Goal: Task Accomplishment & Management: Complete application form

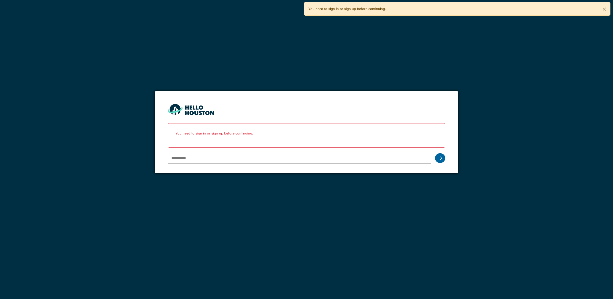
type input "**********"
click at [439, 158] on icon at bounding box center [440, 158] width 4 height 4
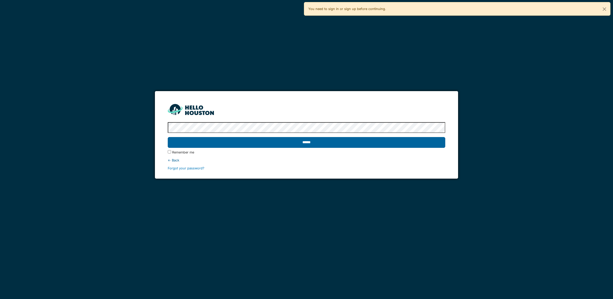
click at [373, 143] on input "******" at bounding box center [306, 142] width 277 height 11
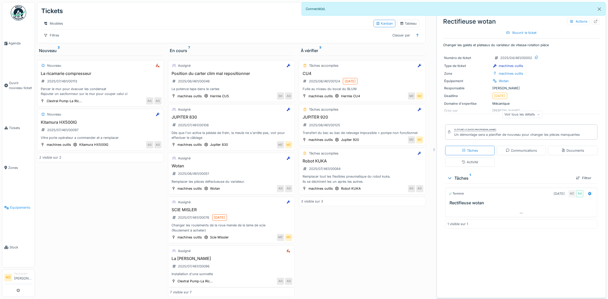
click at [12, 206] on link "Équipements" at bounding box center [18, 207] width 32 height 40
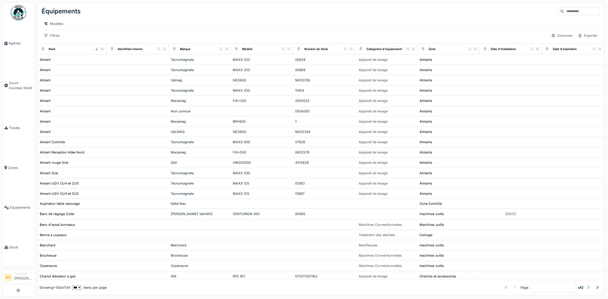
click at [564, 14] on input at bounding box center [581, 11] width 35 height 7
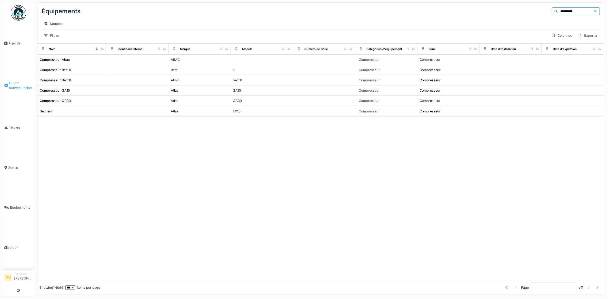
type input "**********"
click at [21, 85] on span "Ouvrir nouveau ticket" at bounding box center [21, 86] width 24 height 10
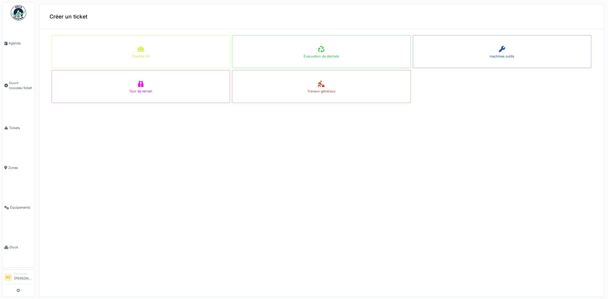
click at [12, 127] on div at bounding box center [304, 149] width 608 height 299
click at [9, 126] on span "Tickets" at bounding box center [21, 127] width 24 height 5
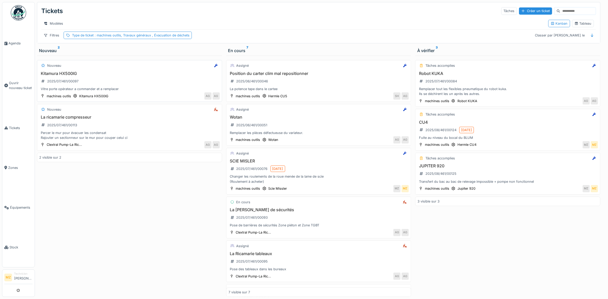
click at [145, 87] on div "Kitamura HX500IG 2025/07/461/00097 Vitre porte opérateur a commander et a rempl…" at bounding box center [129, 81] width 181 height 21
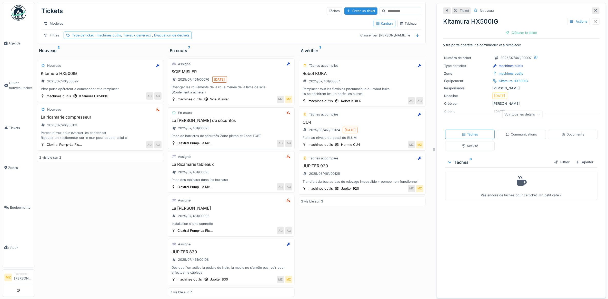
scroll to position [97, 0]
click at [245, 269] on div "Dés que l'on active la pédale de frein, la meule ne s'arrête pas, voir pour eff…" at bounding box center [231, 270] width 122 height 10
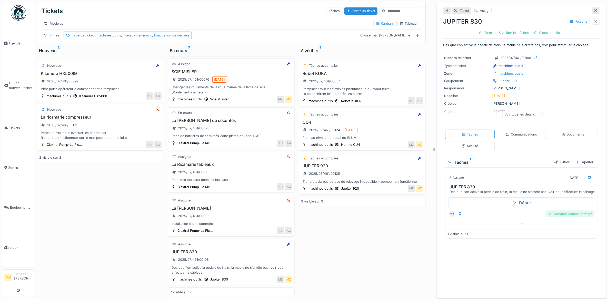
click at [566, 217] on div "Marquer comme terminé" at bounding box center [570, 213] width 48 height 7
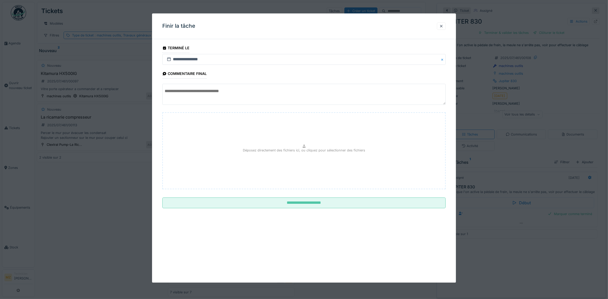
click at [279, 99] on textarea at bounding box center [304, 94] width 284 height 21
type textarea "**********"
click at [102, 155] on div at bounding box center [304, 149] width 608 height 299
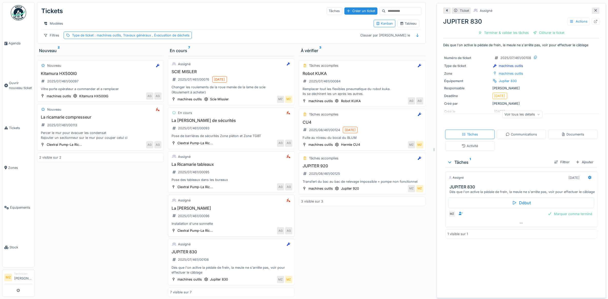
scroll to position [5, 0]
click at [235, 258] on div "JUPITER 830 2025/07/461/00108 Dés que l'on active la pédale de frein, la meule …" at bounding box center [231, 261] width 122 height 25
click at [248, 258] on div "JUPITER 830 2025/07/461/00108 Dés que l'on active la pédale de frein, la meule …" at bounding box center [231, 261] width 122 height 25
click at [248, 259] on div "JUPITER 830 2025/07/461/00108 Dés que l'on active la pédale de frein, la meule …" at bounding box center [231, 261] width 122 height 25
drag, startPoint x: 248, startPoint y: 259, endPoint x: 322, endPoint y: 215, distance: 86.1
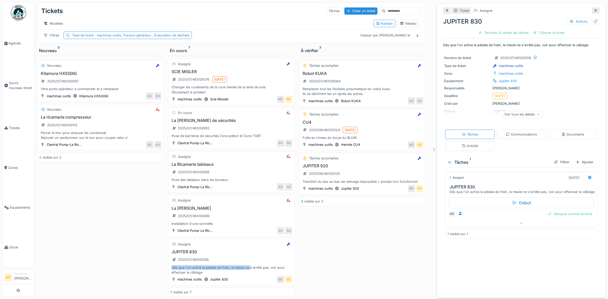
click at [322, 215] on div "Tâches accomplies Robot KUKA 2025/07/461/00084 Remplacer tout les flexibles pne…" at bounding box center [362, 176] width 127 height 241
click at [240, 253] on div "JUPITER 830 2025/07/461/00108 Dés que l'on active la pédale de frein, la meule …" at bounding box center [231, 261] width 122 height 25
click at [555, 217] on div "Marquer comme terminé" at bounding box center [570, 213] width 48 height 7
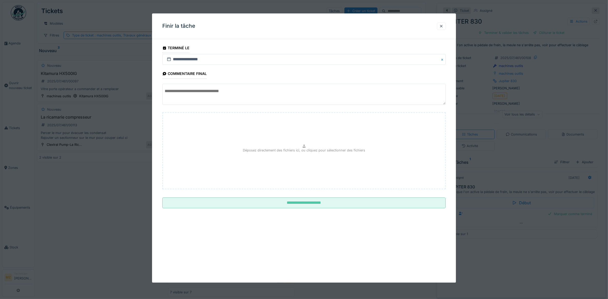
click at [256, 97] on textarea at bounding box center [304, 94] width 284 height 21
click at [244, 85] on textarea at bounding box center [304, 94] width 284 height 21
click at [243, 99] on textarea at bounding box center [304, 94] width 284 height 21
click at [196, 93] on textarea "**********" at bounding box center [304, 94] width 284 height 21
drag, startPoint x: 253, startPoint y: 92, endPoint x: 262, endPoint y: 94, distance: 9.2
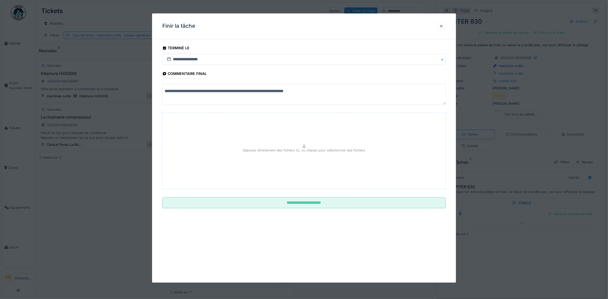
click at [262, 94] on textarea "**********" at bounding box center [304, 94] width 284 height 21
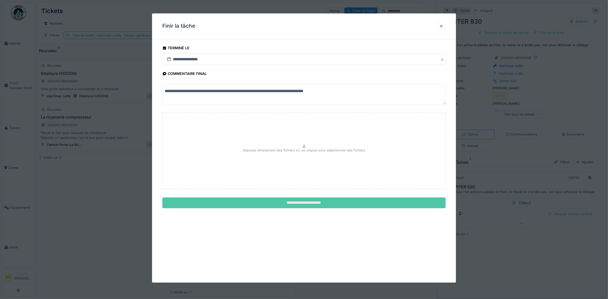
type textarea "**********"
click at [363, 203] on input "**********" at bounding box center [304, 202] width 284 height 11
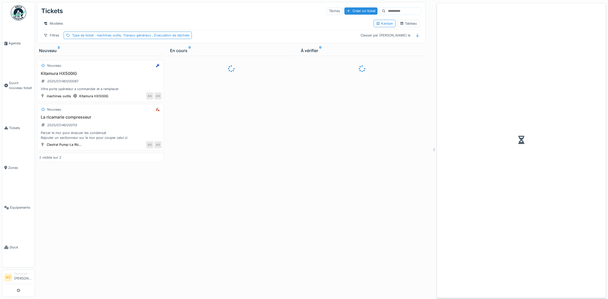
scroll to position [5, 0]
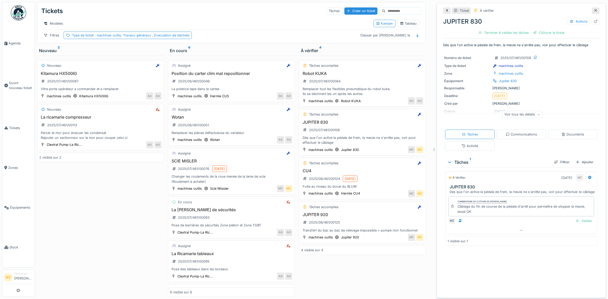
click at [381, 98] on div "AG AG" at bounding box center [394, 100] width 60 height 7
click at [355, 144] on div "Dés que l'on active la pédale de frein, la meule ne s'arrête pas, voir pour eff…" at bounding box center [362, 140] width 122 height 10
click at [378, 189] on div "Fuite au niveau du bocal du BLUM" at bounding box center [362, 186] width 122 height 5
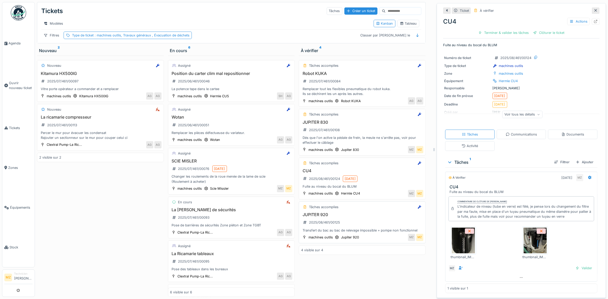
click at [372, 217] on h3 "JUPITER 920" at bounding box center [362, 214] width 122 height 5
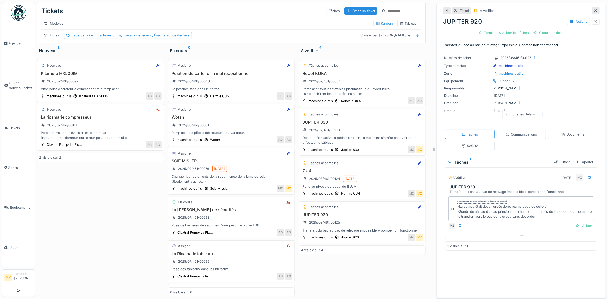
click at [368, 173] on h3 "CU4" at bounding box center [362, 170] width 122 height 5
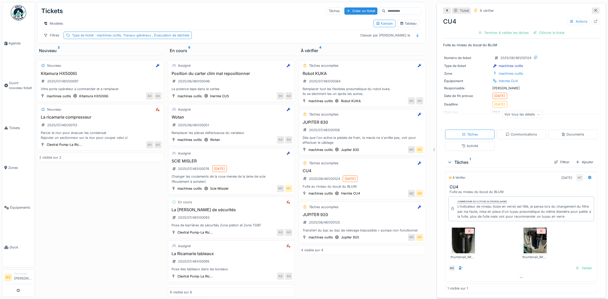
click at [368, 137] on div "JUPITER 830 2025/07/461/00108 Dés que l'on active la pédale de frein, la meule …" at bounding box center [362, 132] width 122 height 25
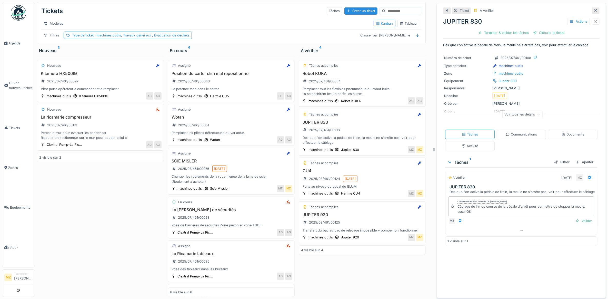
click at [362, 95] on div "Remplacer tout les flexibles pneumatique du robot kuka. Ils se déchirent les un…" at bounding box center [362, 91] width 122 height 10
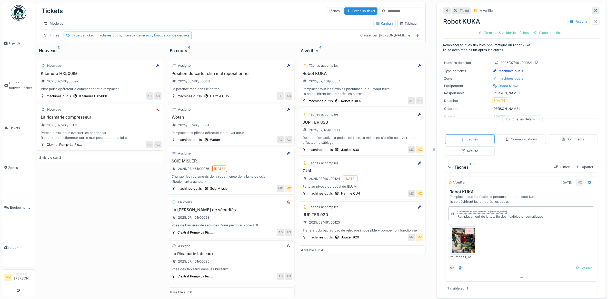
click at [117, 193] on div "Nouveau Kitamura HX500IG 2025/07/461/00097 Vitre porte opérateur a commander et…" at bounding box center [100, 176] width 127 height 241
click at [124, 90] on div "Kitamura HX500IG 2025/07/461/00097 Vitre porte opérateur a commander et a rempl…" at bounding box center [100, 81] width 122 height 21
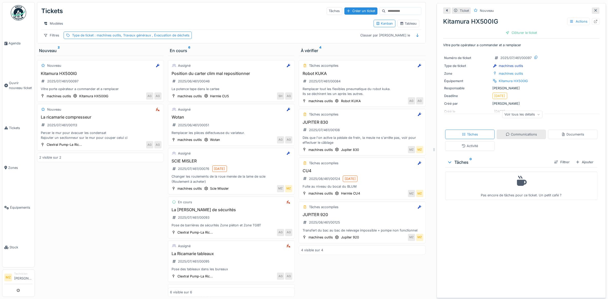
click at [521, 137] on div "Communications" at bounding box center [521, 134] width 31 height 5
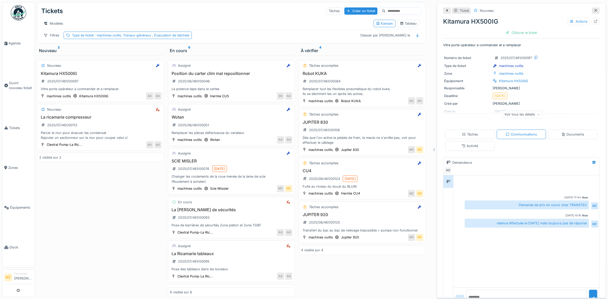
click at [531, 289] on textarea at bounding box center [526, 297] width 121 height 16
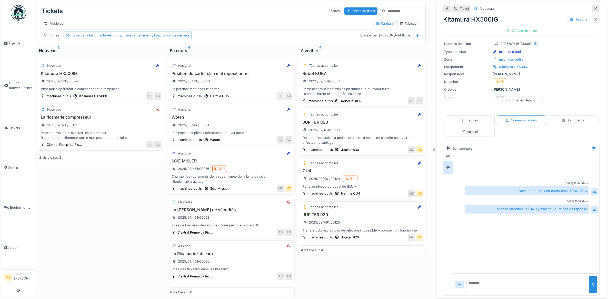
scroll to position [0, 0]
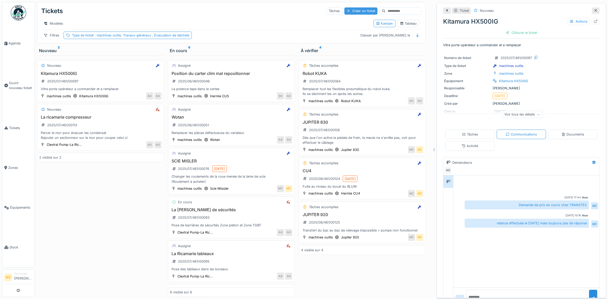
click at [346, 7] on div "Créer un ticket" at bounding box center [360, 10] width 33 height 7
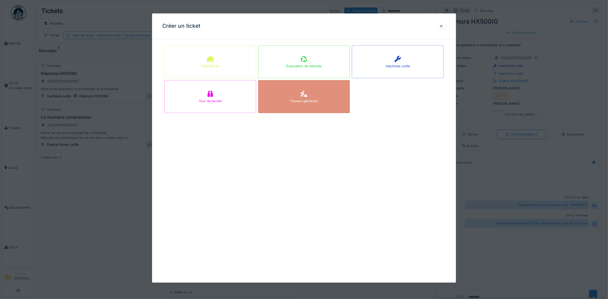
click at [340, 95] on div "Travaux généraux" at bounding box center [304, 96] width 92 height 33
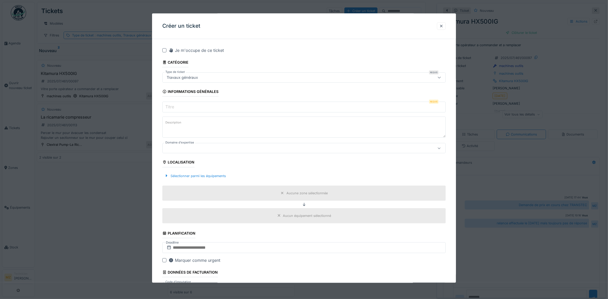
click at [252, 111] on input "Titre" at bounding box center [304, 107] width 284 height 11
type input "**********"
click at [244, 123] on textarea "Description" at bounding box center [304, 127] width 284 height 21
type textarea "**********"
click at [217, 144] on div at bounding box center [304, 148] width 284 height 10
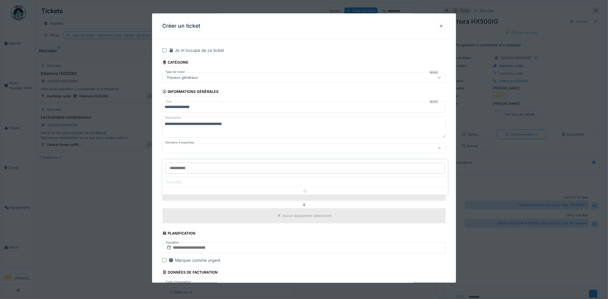
scroll to position [1, 0]
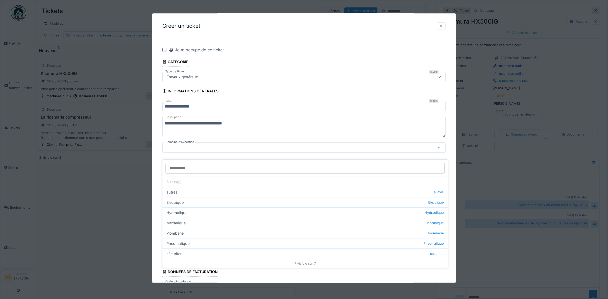
click at [286, 276] on fieldset "**********" at bounding box center [304, 225] width 284 height 365
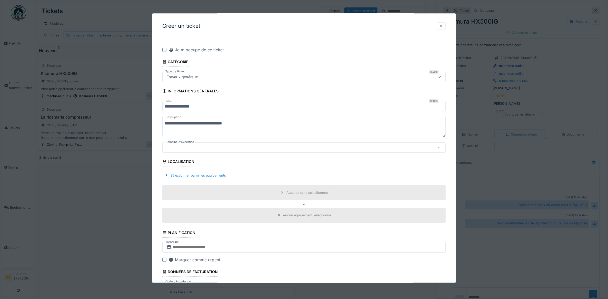
click at [215, 179] on div "Sélectionner parmi les équipements" at bounding box center [304, 175] width 284 height 15
click at [215, 178] on div "Sélectionner parmi les équipements" at bounding box center [195, 175] width 66 height 7
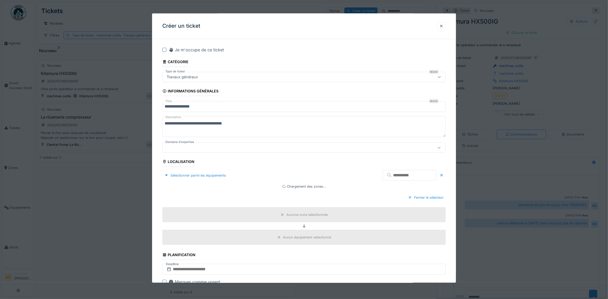
click at [398, 179] on input "text" at bounding box center [410, 175] width 54 height 11
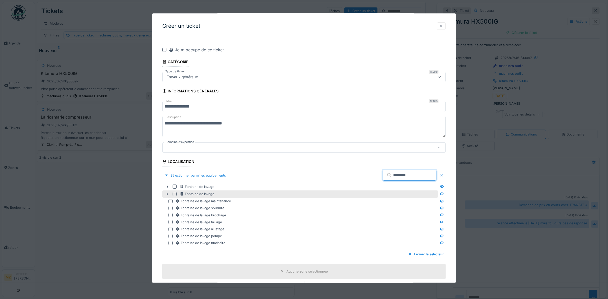
type input "********"
click at [167, 194] on icon at bounding box center [168, 194] width 2 height 3
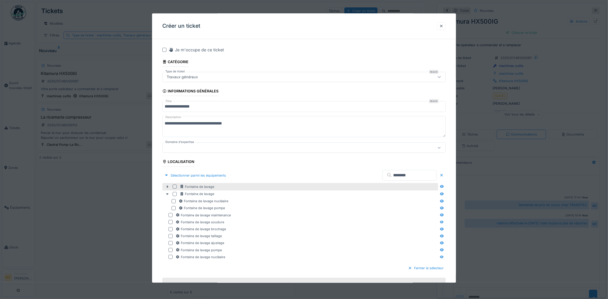
click at [168, 186] on icon at bounding box center [167, 186] width 4 height 3
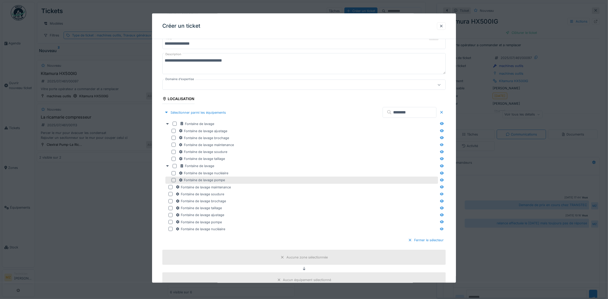
scroll to position [65, 0]
click at [111, 238] on div at bounding box center [304, 149] width 608 height 299
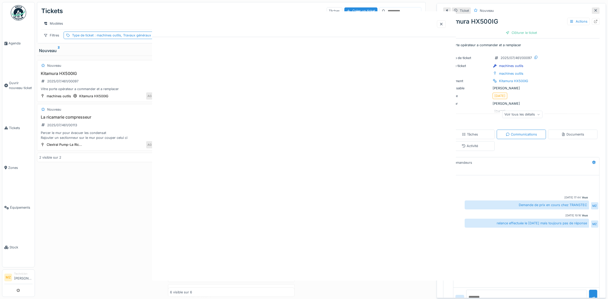
scroll to position [0, 0]
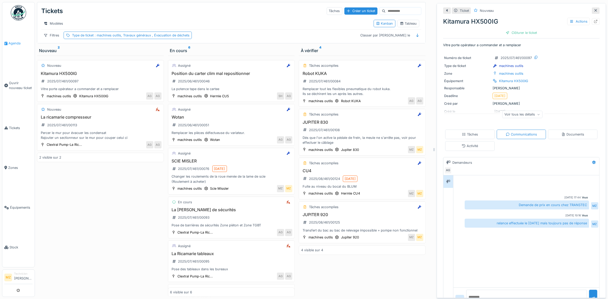
click at [12, 45] on span "Agenda" at bounding box center [20, 43] width 24 height 5
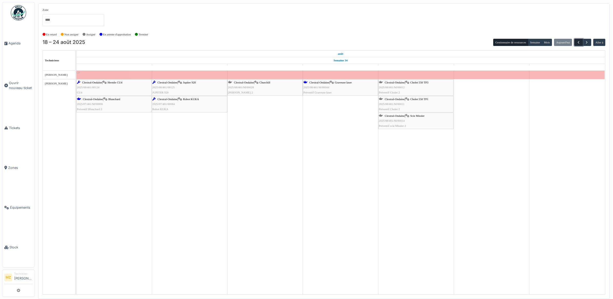
click at [574, 39] on button "button" at bounding box center [578, 42] width 8 height 7
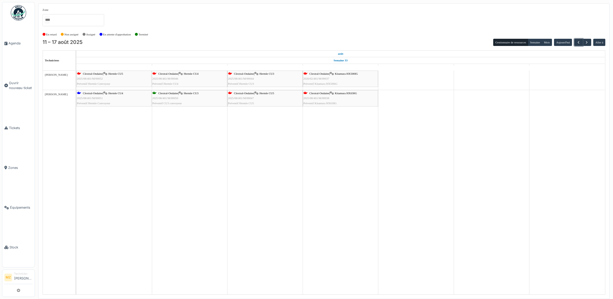
click at [163, 99] on span "2025/08/461/M/00050" at bounding box center [165, 97] width 26 height 3
click at [587, 45] on button "button" at bounding box center [586, 42] width 8 height 7
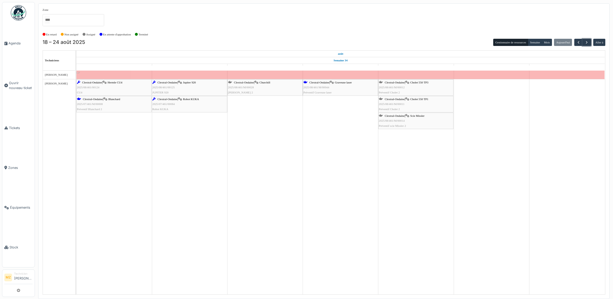
click at [130, 88] on div "Clextral-Ondaine | Hermle CU4 2025/08/461/00124 CU4" at bounding box center [114, 87] width 74 height 15
